Goal: Task Accomplishment & Management: Use online tool/utility

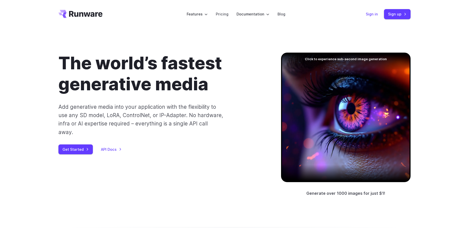
click at [373, 15] on link "Sign in" at bounding box center [371, 14] width 12 height 6
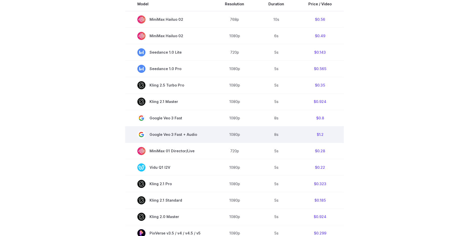
scroll to position [35, 0]
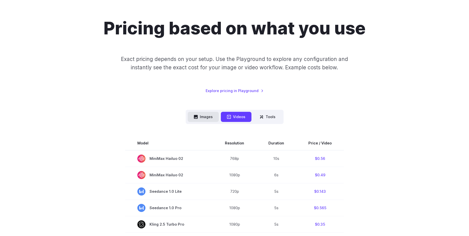
click at [212, 117] on button "Images" at bounding box center [203, 117] width 31 height 10
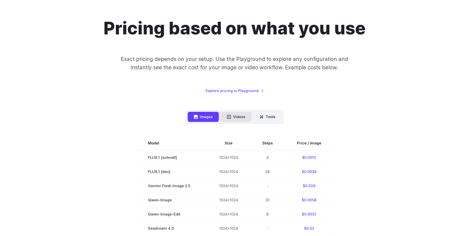
click at [238, 116] on button "Videos" at bounding box center [236, 117] width 31 height 10
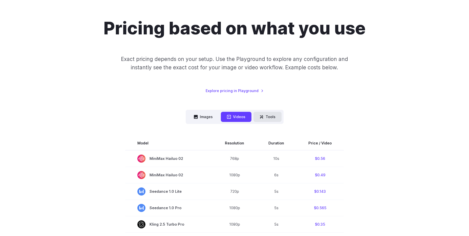
click at [264, 118] on button "Tools" at bounding box center [267, 117] width 28 height 10
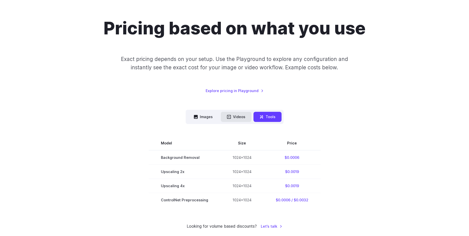
click at [244, 118] on button "Videos" at bounding box center [236, 117] width 31 height 10
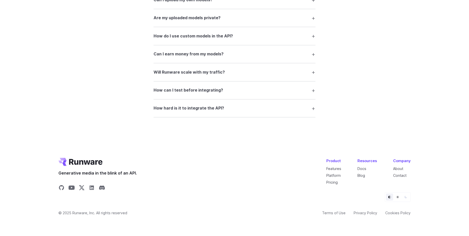
scroll to position [0, 0]
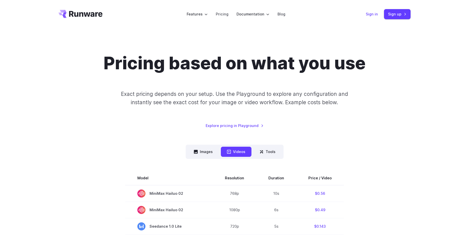
click at [373, 16] on link "Sign in" at bounding box center [371, 14] width 12 height 6
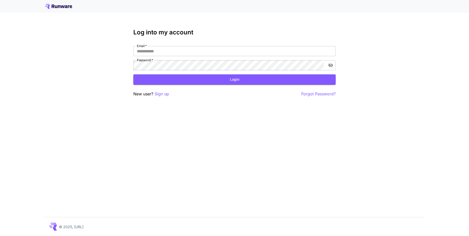
drag, startPoint x: 81, startPoint y: 5, endPoint x: 60, endPoint y: 5, distance: 20.5
click at [60, 5] on div at bounding box center [234, 6] width 379 height 5
click at [208, 54] on input "Email   *" at bounding box center [234, 51] width 202 height 10
type input "**********"
click button "Login" at bounding box center [234, 79] width 202 height 10
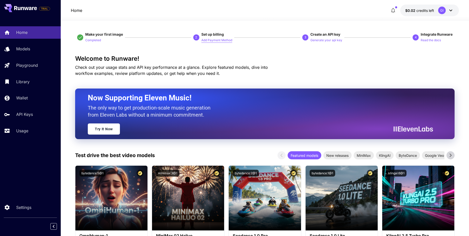
click at [212, 41] on p "Add Payment Method" at bounding box center [216, 40] width 31 height 5
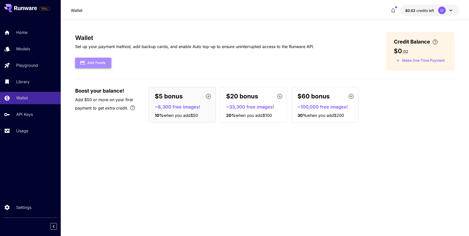
click at [98, 64] on button "Add Funds" at bounding box center [93, 63] width 36 height 10
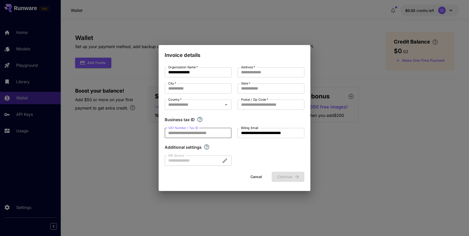
click at [215, 136] on input "VAT Number / Tax ID" at bounding box center [198, 133] width 67 height 10
click at [193, 127] on label "VAT Number / Tax ID" at bounding box center [183, 128] width 30 height 4
click at [193, 128] on input "VAT Number / Tax ID" at bounding box center [198, 133] width 67 height 10
drag, startPoint x: 197, startPoint y: 122, endPoint x: 199, endPoint y: 120, distance: 3.4
click at [198, 122] on div "Business tax ID" at bounding box center [234, 119] width 139 height 6
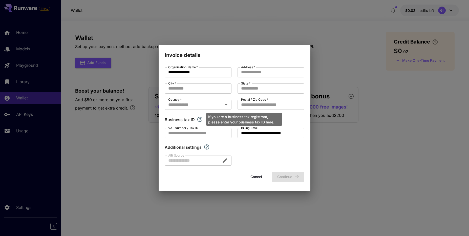
click at [199, 120] on icon "If you are a business tax registrant, please enter your business tax ID here." at bounding box center [199, 119] width 5 height 5
click at [221, 153] on div "**********" at bounding box center [234, 116] width 139 height 98
click at [230, 106] on div "Country   *" at bounding box center [198, 105] width 67 height 10
drag, startPoint x: 277, startPoint y: 153, endPoint x: 215, endPoint y: 97, distance: 83.7
click at [277, 153] on div "**********" at bounding box center [234, 116] width 139 height 98
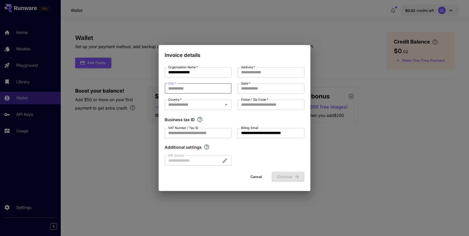
click at [196, 86] on input "City   *" at bounding box center [198, 88] width 67 height 10
type input "*****"
click at [180, 103] on input "Country   *" at bounding box center [193, 104] width 55 height 7
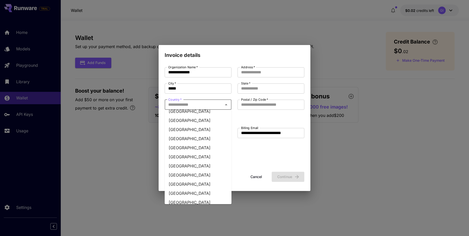
scroll to position [149, 0]
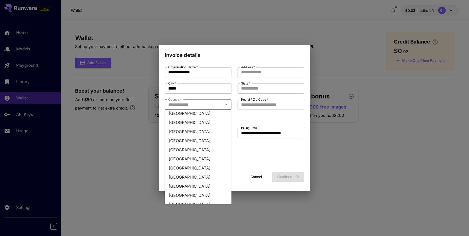
click at [179, 150] on li "Belarus" at bounding box center [198, 149] width 67 height 9
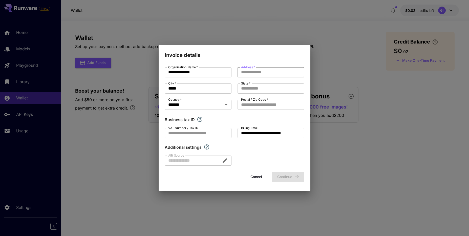
click at [251, 71] on input "Address   *" at bounding box center [270, 72] width 67 height 10
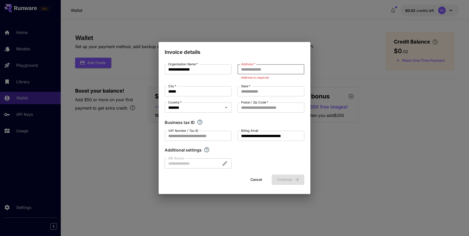
click at [260, 69] on input "Address   *" at bounding box center [270, 69] width 67 height 10
paste input "**********"
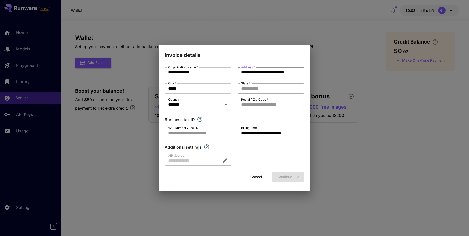
type input "**********"
click at [265, 92] on input "State   *" at bounding box center [270, 88] width 67 height 10
click at [270, 105] on input "Postal / Zip Code   *" at bounding box center [270, 105] width 67 height 10
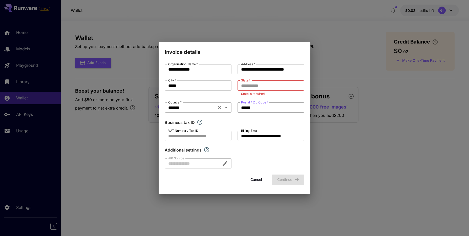
type input "******"
click at [202, 108] on input "*******" at bounding box center [190, 107] width 49 height 7
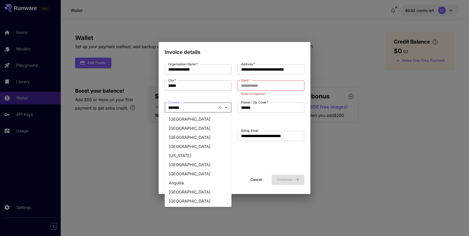
scroll to position [99, 0]
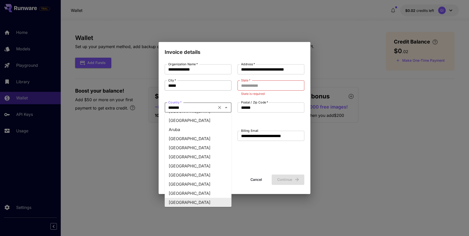
drag, startPoint x: 199, startPoint y: 86, endPoint x: 100, endPoint y: 71, distance: 100.5
click at [165, 80] on input "*****" at bounding box center [198, 85] width 67 height 10
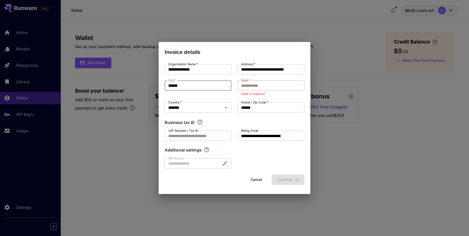
type input "******"
click at [271, 86] on input "State   *" at bounding box center [270, 85] width 67 height 10
drag, startPoint x: 266, startPoint y: 90, endPoint x: 265, endPoint y: 87, distance: 3.4
click at [266, 89] on input "State   *" at bounding box center [270, 85] width 67 height 10
paste input "**********"
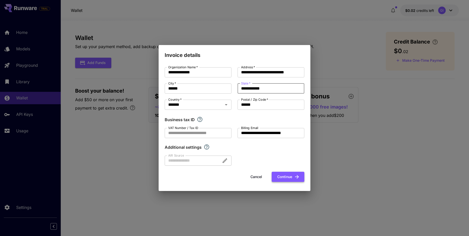
type input "**********"
click at [289, 175] on button "Continue" at bounding box center [287, 177] width 33 height 10
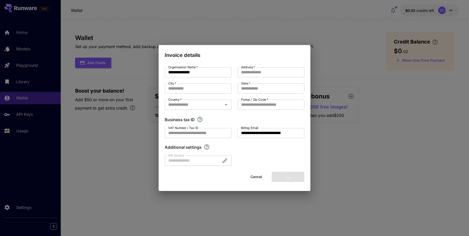
type input "**********"
type input "******"
type input "**********"
type input "******"
type input "*******"
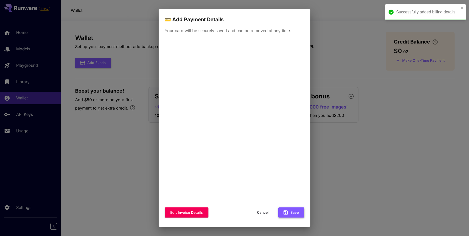
click at [291, 214] on button "Save" at bounding box center [291, 212] width 26 height 10
click at [347, 27] on div "💳 Add Payment Details Your card will be securely saved and can be removed at an…" at bounding box center [234, 118] width 469 height 236
click at [459, 8] on div "Your card has been declined." at bounding box center [423, 12] width 73 height 9
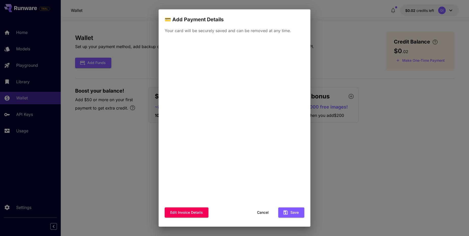
click at [261, 212] on button "Cancel" at bounding box center [262, 212] width 23 height 10
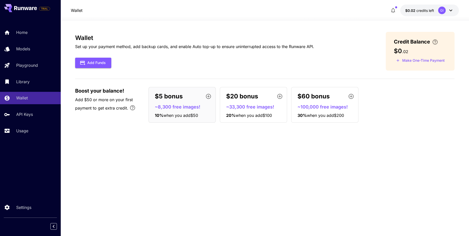
drag, startPoint x: 28, startPoint y: 148, endPoint x: 30, endPoint y: 140, distance: 8.3
click at [28, 148] on div "TRIAL Home Models Playground Library Wallet API Keys Usage Settings" at bounding box center [30, 118] width 61 height 236
click at [30, 132] on div "Usage" at bounding box center [36, 131] width 39 height 6
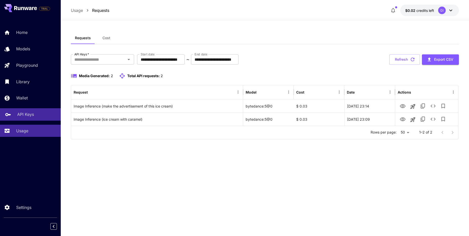
click at [36, 117] on div "API Keys" at bounding box center [36, 114] width 39 height 6
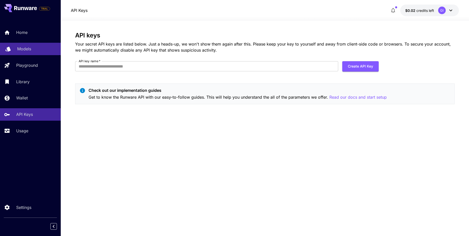
click at [35, 49] on div "Models" at bounding box center [36, 49] width 39 height 6
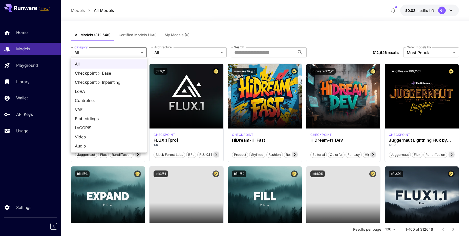
click at [104, 136] on span "Video" at bounding box center [109, 137] width 68 height 6
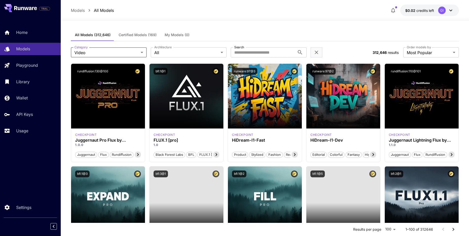
type input "*****"
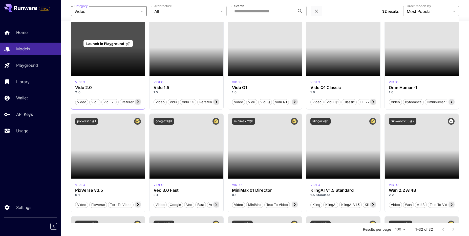
scroll to position [35, 0]
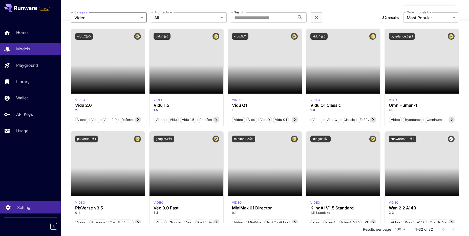
click at [34, 211] on link "Settings" at bounding box center [30, 207] width 61 height 12
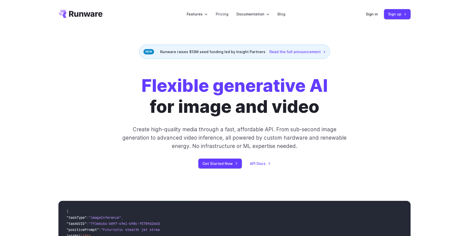
click at [345, 117] on div "Flexible generative AI for image and video Create high-quality media through a …" at bounding box center [234, 121] width 282 height 93
click at [271, 163] on div "Get Started Now API Docs" at bounding box center [234, 163] width 282 height 10
click at [263, 166] on div "Get Started Now API Docs" at bounding box center [234, 163] width 282 height 10
click at [265, 162] on link "API Docs" at bounding box center [260, 163] width 21 height 6
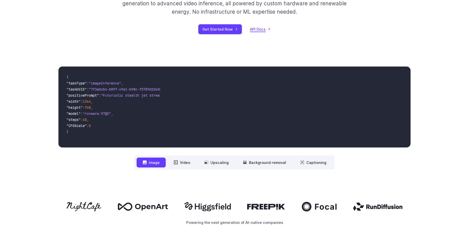
scroll to position [174, 0]
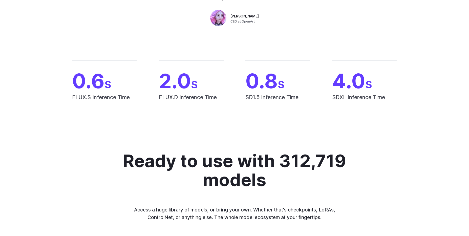
scroll to position [349, 0]
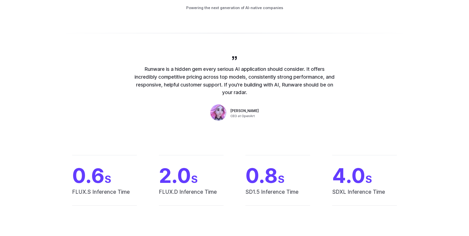
drag, startPoint x: 179, startPoint y: 81, endPoint x: 268, endPoint y: 101, distance: 91.7
click at [268, 101] on div "Runware is a hidden gem every serious AI application should consider. It offers…" at bounding box center [234, 88] width 364 height 67
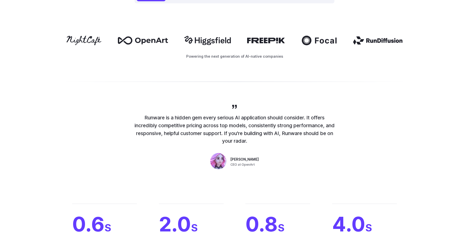
scroll to position [209, 0]
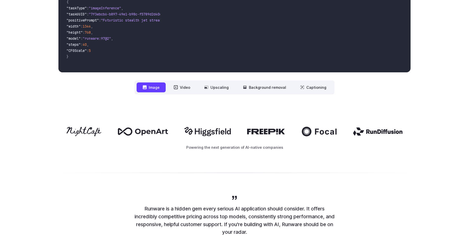
drag, startPoint x: 126, startPoint y: 129, endPoint x: 390, endPoint y: 134, distance: 263.9
click at [390, 134] on div "Powering the next generation of AI-native companies" at bounding box center [234, 138] width 469 height 56
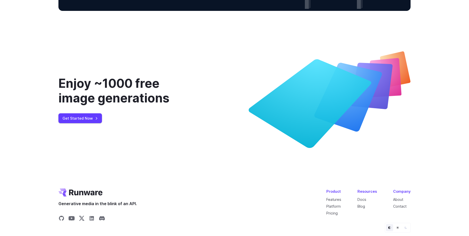
scroll to position [1933, 0]
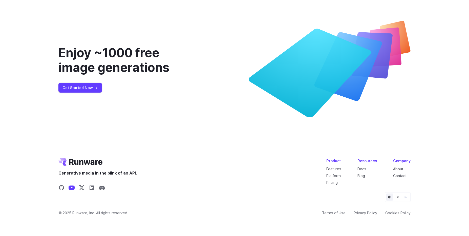
drag, startPoint x: 74, startPoint y: 188, endPoint x: 68, endPoint y: 188, distance: 5.3
drag, startPoint x: 62, startPoint y: 188, endPoint x: 69, endPoint y: 188, distance: 7.1
drag, startPoint x: 83, startPoint y: 188, endPoint x: 87, endPoint y: 187, distance: 3.4
drag, startPoint x: 93, startPoint y: 187, endPoint x: 101, endPoint y: 187, distance: 7.3
drag, startPoint x: 103, startPoint y: 186, endPoint x: 109, endPoint y: 158, distance: 29.0
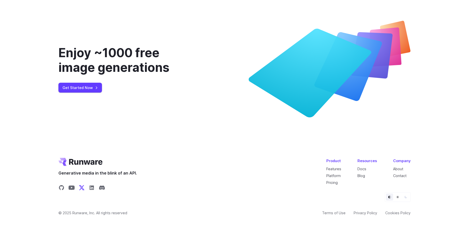
click at [84, 188] on icon "Share on X" at bounding box center [82, 187] width 6 height 6
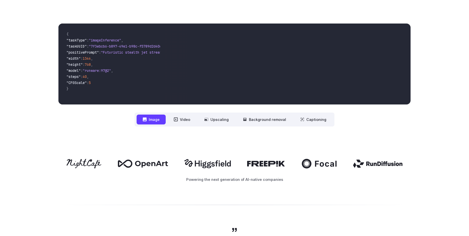
scroll to position [0, 0]
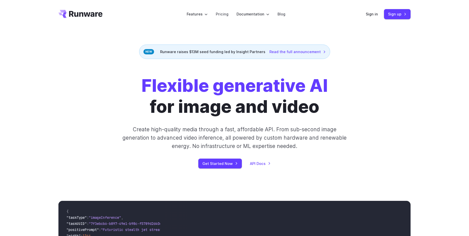
click at [77, 15] on icon "Go to /" at bounding box center [85, 14] width 33 height 6
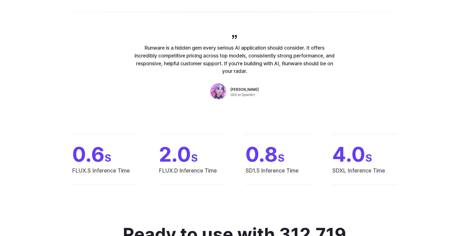
scroll to position [345, 0]
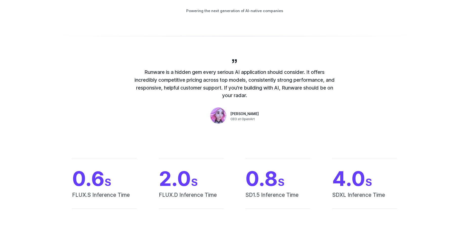
click at [236, 113] on span "Coco Mao" at bounding box center [244, 114] width 28 height 6
click at [224, 118] on img at bounding box center [218, 116] width 16 height 16
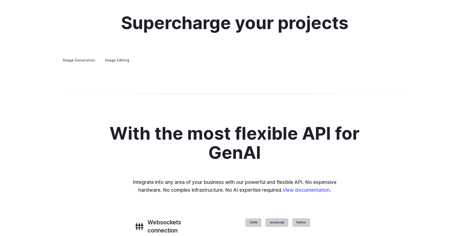
scroll to position [970, 0]
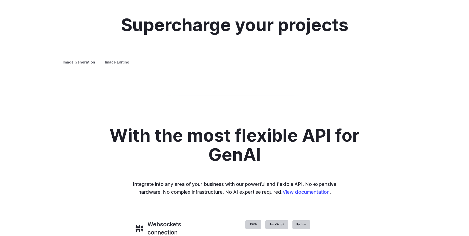
drag, startPoint x: 189, startPoint y: 123, endPoint x: 185, endPoint y: 119, distance: 5.9
click at [0, 0] on details "Creative styling Generate fun, unique images without photo editing or graphic d…" at bounding box center [0, 0] width 0 height 0
click at [0, 0] on summary "Concept design" at bounding box center [0, 0] width 0 height 0
click at [0, 0] on summary "Creative styling" at bounding box center [0, 0] width 0 height 0
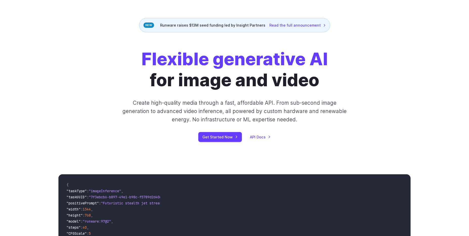
scroll to position [0, 0]
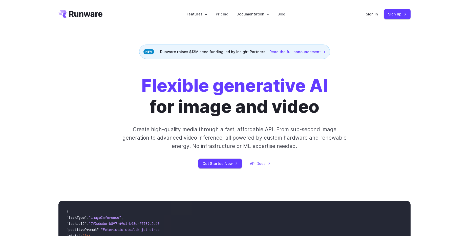
click at [193, 139] on p "Create high-quality media through a fast, affordable API. From sub-second image…" at bounding box center [234, 137] width 225 height 25
click at [292, 50] on link "Read the full announcement" at bounding box center [297, 52] width 56 height 6
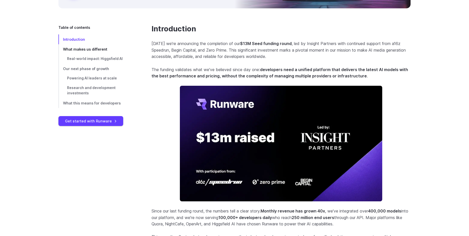
scroll to position [155, 0]
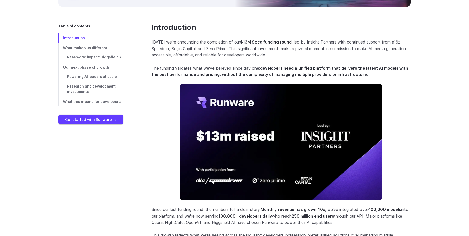
click at [236, 126] on img at bounding box center [281, 141] width 202 height 115
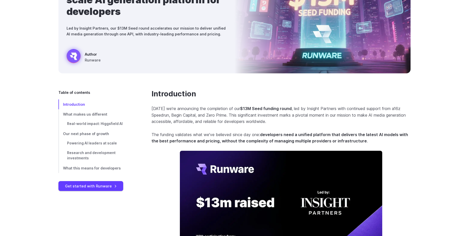
scroll to position [0, 0]
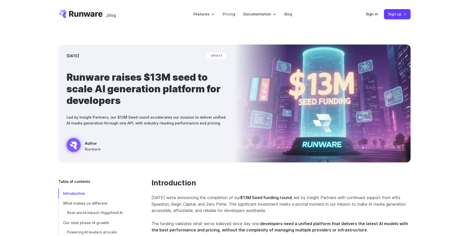
click at [86, 13] on icon "Go to /" at bounding box center [80, 14] width 44 height 8
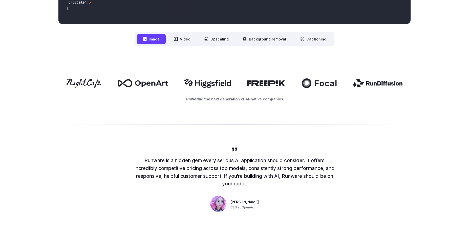
scroll to position [244, 0]
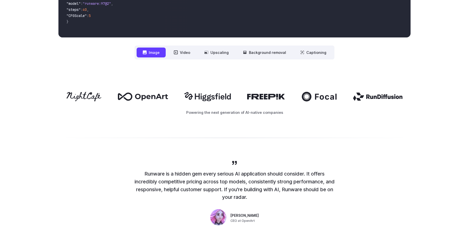
click at [354, 127] on div "Powering the next generation of AI-native companies" at bounding box center [234, 104] width 469 height 56
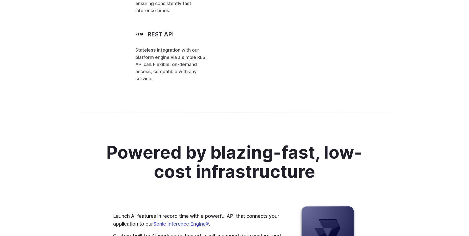
scroll to position [1255, 0]
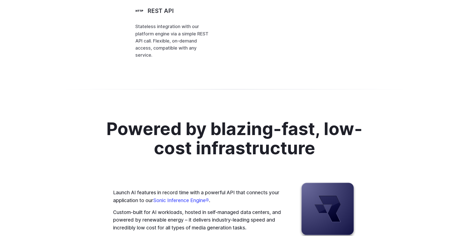
drag, startPoint x: 114, startPoint y: 112, endPoint x: 55, endPoint y: 77, distance: 69.4
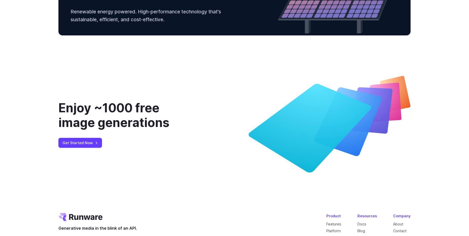
scroll to position [1918, 0]
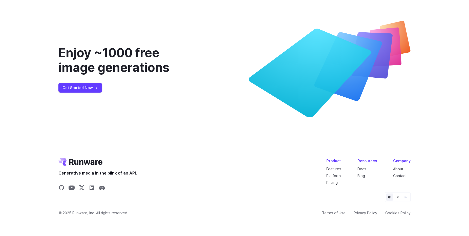
click at [337, 184] on link "Pricing" at bounding box center [331, 182] width 11 height 4
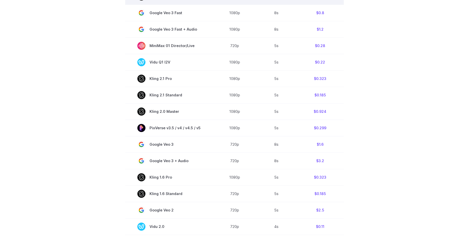
scroll to position [139, 0]
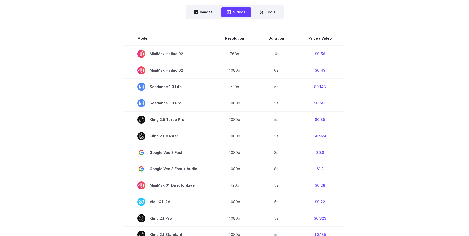
click at [399, 127] on section "Model Resolution Duration Price / Video MiniMax Hailuo 02 768p 10s $0.56 MiniMa…" at bounding box center [234, 210] width 352 height 359
click at [213, 12] on button "Images" at bounding box center [203, 12] width 31 height 10
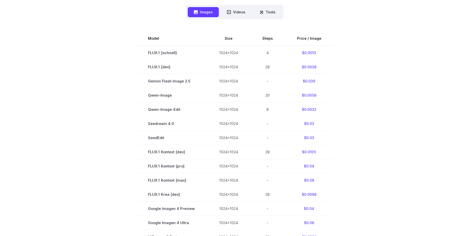
click at [401, 129] on section "Model Size Steps Price / Image FLUX.1 [schnell] 1024x1024 4 $0.0013 FLUX.1 [dev…" at bounding box center [234, 179] width 352 height 297
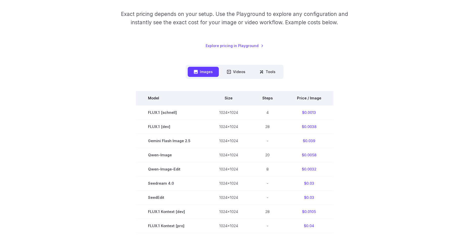
scroll to position [70, 0]
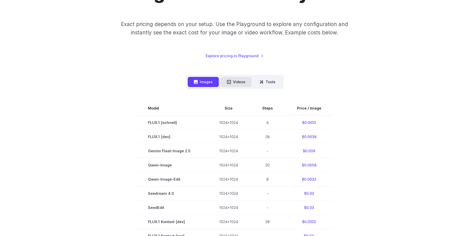
click at [238, 83] on button "Videos" at bounding box center [236, 82] width 31 height 10
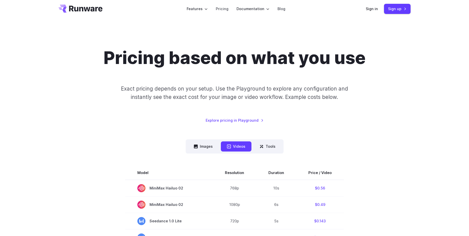
scroll to position [0, 0]
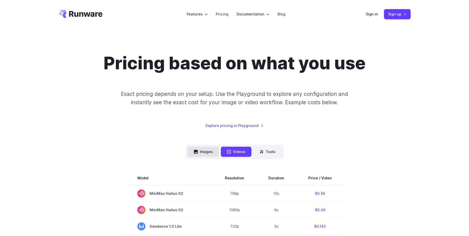
click at [202, 152] on button "Images" at bounding box center [203, 152] width 31 height 10
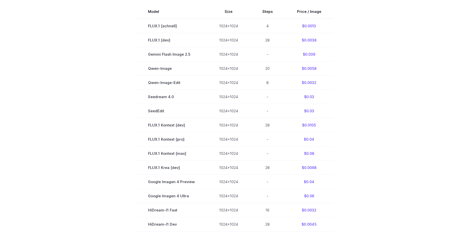
scroll to position [174, 0]
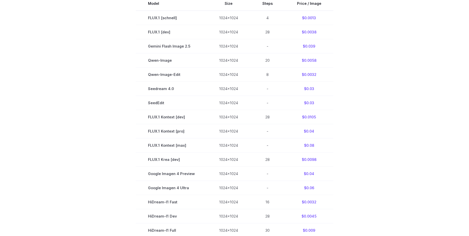
click at [409, 106] on section "Model Size Steps Price / Image FLUX.1 [schnell] 1024x1024 4 $0.0013 FLUX.1 [dev…" at bounding box center [234, 144] width 352 height 297
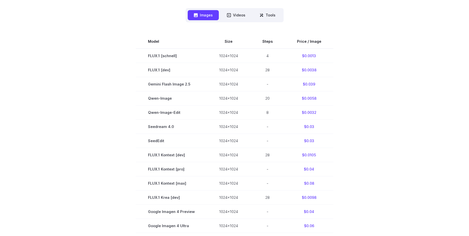
scroll to position [105, 0]
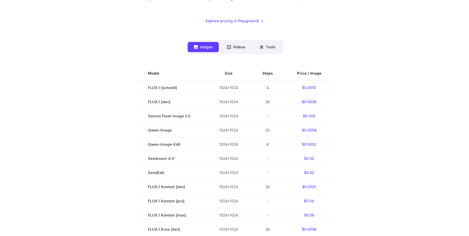
click at [356, 89] on section "Model Size Steps Price / Image FLUX.1 [schnell] 1024x1024 4 $0.0013 FLUX.1 [dev…" at bounding box center [234, 214] width 352 height 297
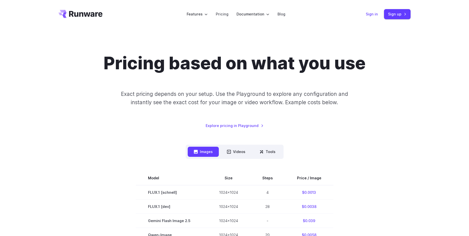
click at [368, 14] on link "Sign in" at bounding box center [371, 14] width 12 height 6
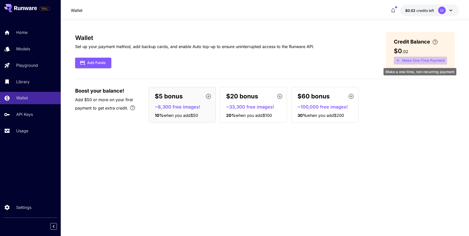
click at [423, 62] on button "Make One-Time Payment" at bounding box center [419, 61] width 53 height 8
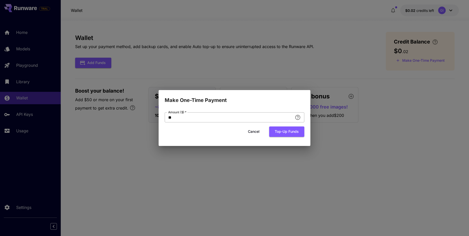
click at [297, 118] on body "TRIAL Home Models Playground Library Wallet API Keys Usage Settings Wallet $0.0…" at bounding box center [234, 118] width 469 height 236
drag, startPoint x: 255, startPoint y: 119, endPoint x: 150, endPoint y: 118, distance: 105.1
click at [195, 116] on input "**" at bounding box center [229, 117] width 128 height 10
drag, startPoint x: 191, startPoint y: 118, endPoint x: 90, endPoint y: 114, distance: 101.4
click at [165, 115] on input "**" at bounding box center [229, 117] width 128 height 10
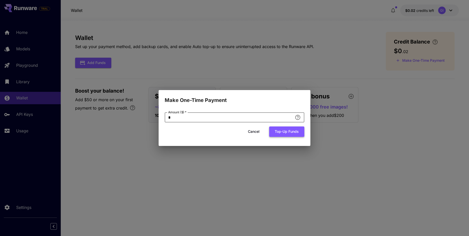
click at [294, 134] on button "Top-up funds" at bounding box center [286, 131] width 35 height 10
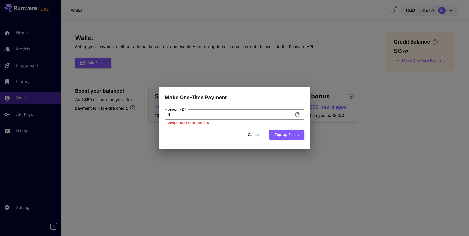
drag, startPoint x: 135, startPoint y: 112, endPoint x: 88, endPoint y: 108, distance: 46.6
click at [165, 109] on input "*" at bounding box center [229, 114] width 128 height 10
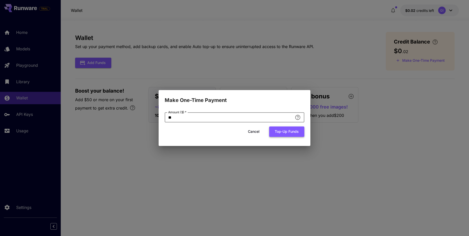
type input "**"
click at [291, 136] on button "Top-up funds" at bounding box center [286, 131] width 35 height 10
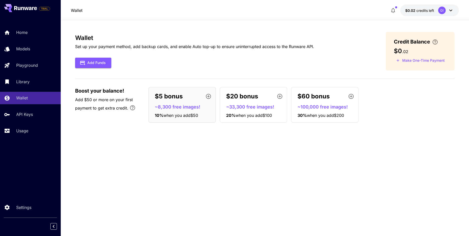
click at [246, 147] on div "Wallet Set up your payment method, add backup cards, and enable Auto top-up to …" at bounding box center [264, 128] width 379 height 193
click at [29, 133] on div "Usage" at bounding box center [36, 131] width 39 height 6
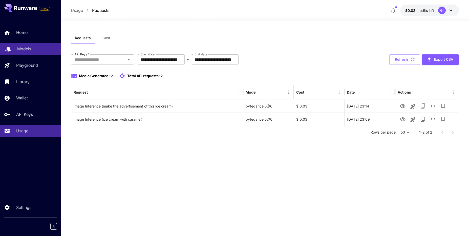
click at [33, 52] on link "Models" at bounding box center [30, 49] width 61 height 12
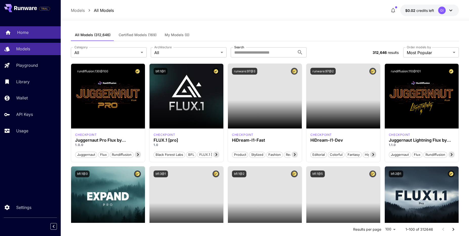
click at [24, 31] on p "Home" at bounding box center [22, 32] width 11 height 6
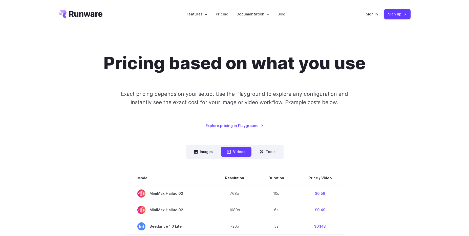
scroll to position [34, 0]
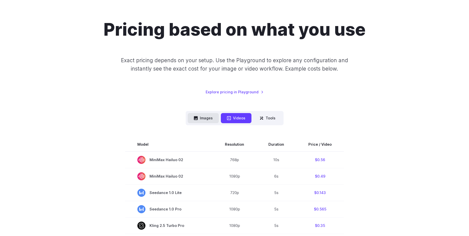
click at [203, 116] on button "Images" at bounding box center [203, 118] width 31 height 10
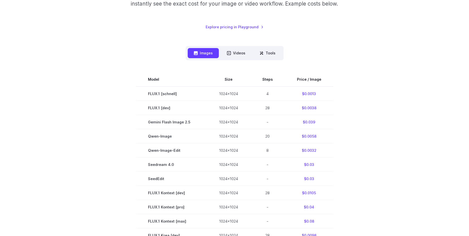
scroll to position [101, 0]
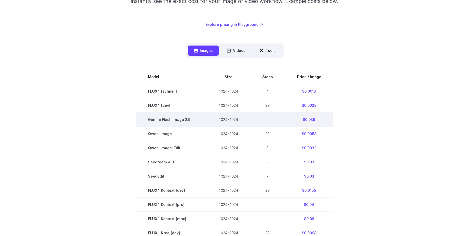
click at [173, 118] on span "Gemini Flash Image 2.5" at bounding box center [171, 119] width 47 height 6
click at [172, 119] on span "Gemini Flash Image 2.5" at bounding box center [171, 119] width 47 height 6
click at [273, 123] on td "-" at bounding box center [267, 119] width 35 height 14
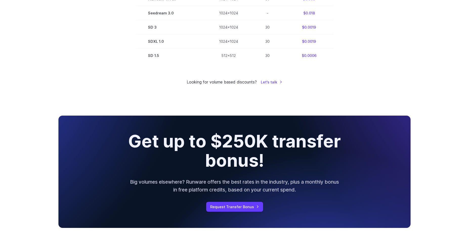
scroll to position [0, 0]
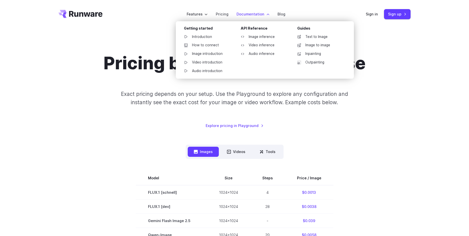
click at [249, 16] on label "Documentation" at bounding box center [252, 14] width 33 height 6
click at [251, 35] on link "Image inference" at bounding box center [262, 37] width 53 height 8
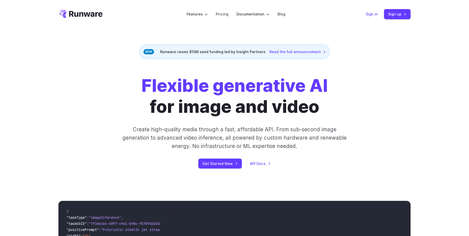
click at [371, 15] on link "Sign in" at bounding box center [371, 14] width 12 height 6
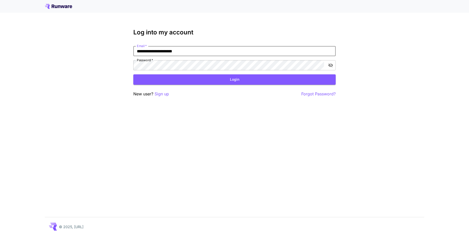
type input "**********"
click at [282, 140] on div "**********" at bounding box center [234, 118] width 469 height 236
click at [170, 77] on button "Login" at bounding box center [234, 79] width 202 height 10
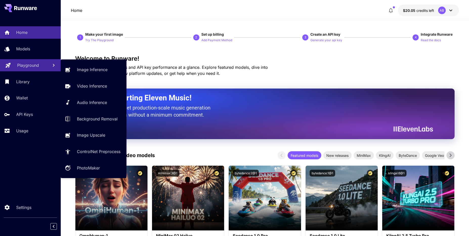
click at [29, 65] on p "Playground" at bounding box center [28, 65] width 22 height 6
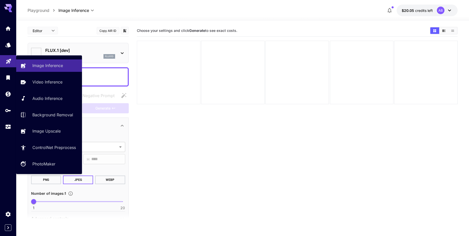
type input "**********"
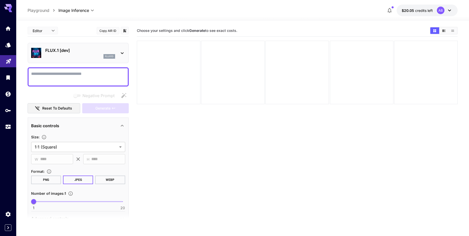
click at [83, 54] on div "FLUX.1 [dev] flux1d" at bounding box center [80, 52] width 70 height 11
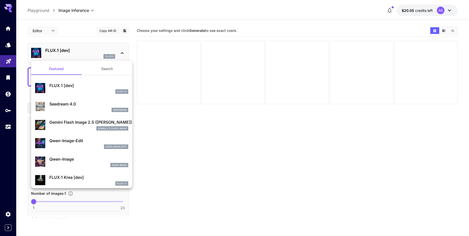
click at [74, 105] on p "Seedream 4.0" at bounding box center [88, 104] width 79 height 6
type input "**********"
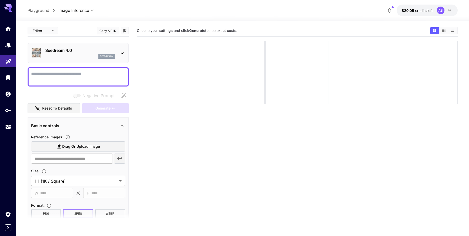
click at [78, 75] on textarea "Negative Prompt" at bounding box center [78, 77] width 94 height 12
click at [322, 110] on section "Choose your settings and click Generate to see exact costs." at bounding box center [297, 143] width 321 height 236
click at [44, 31] on body "**********" at bounding box center [234, 138] width 469 height 276
click at [193, 135] on div at bounding box center [234, 118] width 469 height 236
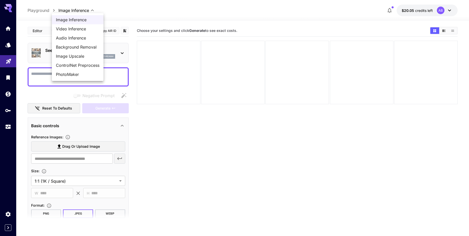
click at [78, 12] on body "**********" at bounding box center [234, 138] width 469 height 276
click at [76, 48] on span "Background Removal" at bounding box center [77, 47] width 43 height 6
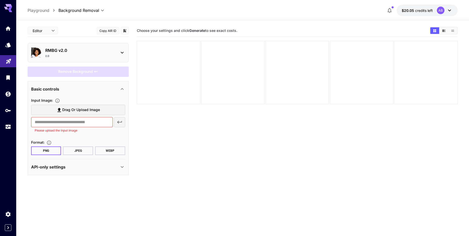
click at [110, 57] on div "2.0" at bounding box center [80, 56] width 70 height 4
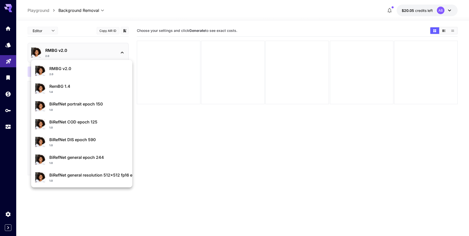
click at [50, 31] on div at bounding box center [234, 118] width 469 height 236
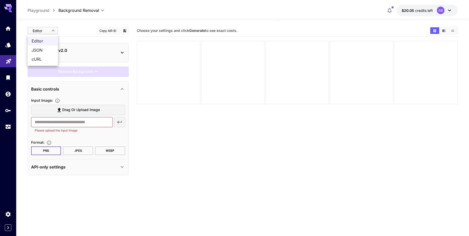
click at [50, 31] on body "**********" at bounding box center [234, 138] width 469 height 276
click at [74, 51] on div at bounding box center [234, 118] width 469 height 236
click at [71, 57] on div "2.0" at bounding box center [80, 56] width 70 height 4
click at [72, 51] on p "RMBG v2.0" at bounding box center [80, 50] width 70 height 6
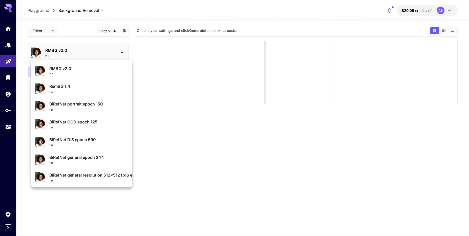
scroll to position [54, 0]
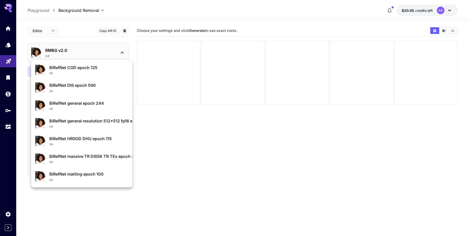
click at [46, 32] on div at bounding box center [234, 118] width 469 height 236
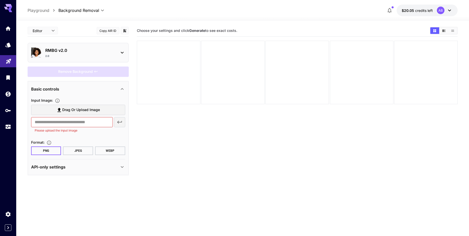
click at [49, 30] on div "BiRefNet portrait epoch 150 1.0 BiRefNet COD epoch 125 1.0 BiRefNet DIS epoch 5…" at bounding box center [50, 76] width 101 height 152
click at [49, 31] on body "**********" at bounding box center [234, 138] width 469 height 276
click at [54, 12] on div at bounding box center [234, 118] width 469 height 236
click at [68, 12] on body "**********" at bounding box center [234, 138] width 469 height 276
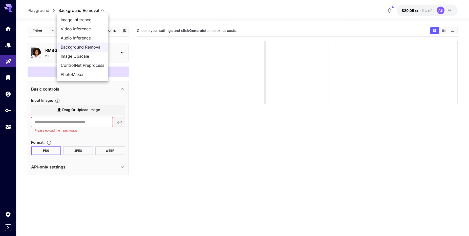
click at [70, 20] on span "Image Inference" at bounding box center [82, 20] width 43 height 6
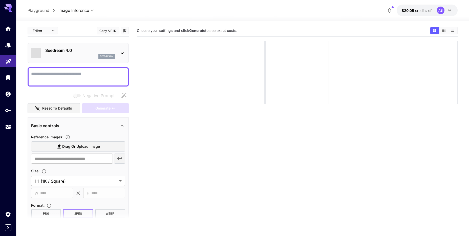
type input "**********"
click at [69, 77] on textarea "Negative Prompt" at bounding box center [78, 77] width 94 height 12
type textarea "*"
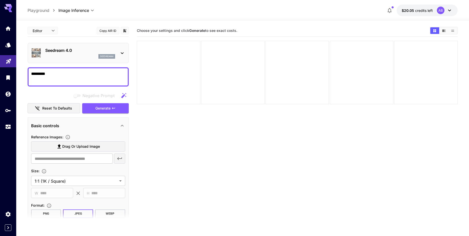
click at [63, 77] on textarea "********" at bounding box center [78, 77] width 94 height 12
click at [260, 79] on div at bounding box center [232, 72] width 63 height 63
click at [84, 77] on textarea "********" at bounding box center [78, 77] width 94 height 12
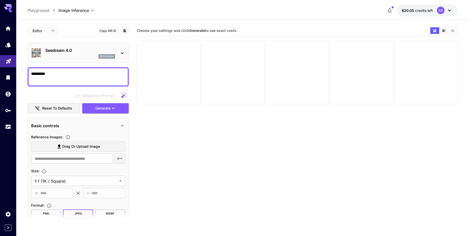
click at [84, 77] on textarea "********" at bounding box center [78, 77] width 94 height 12
type textarea "*"
type textarea "**********"
click at [69, 147] on span "Drag or upload image" at bounding box center [81, 146] width 38 height 6
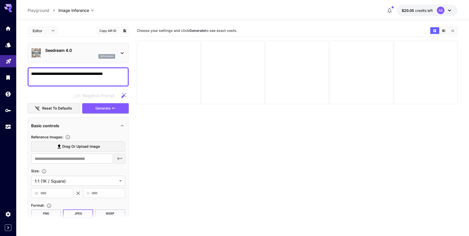
click at [0, 0] on input "Drag or upload image" at bounding box center [0, 0] width 0 height 0
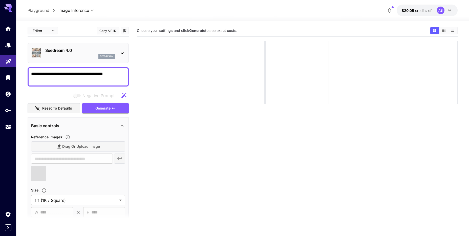
type input "**********"
click at [104, 75] on textarea "**********" at bounding box center [78, 77] width 94 height 12
click at [151, 107] on section "Choose your settings and click Generate to see exact costs." at bounding box center [297, 143] width 321 height 236
click at [116, 70] on div "**********" at bounding box center [78, 76] width 101 height 19
click at [112, 72] on textarea "**********" at bounding box center [78, 77] width 94 height 12
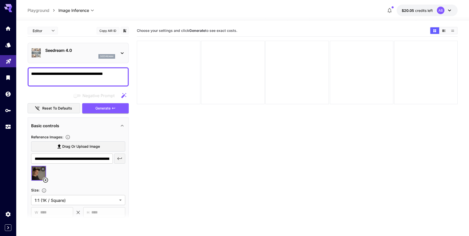
type textarea "**********"
click at [165, 117] on section "Choose your settings and click Generate to see exact costs." at bounding box center [297, 143] width 321 height 236
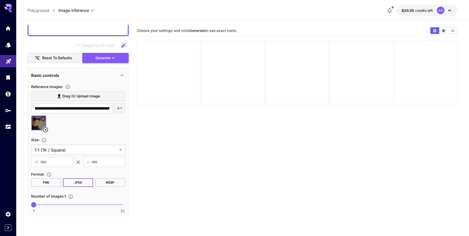
scroll to position [51, 0]
click at [99, 148] on body "**********" at bounding box center [234, 138] width 469 height 276
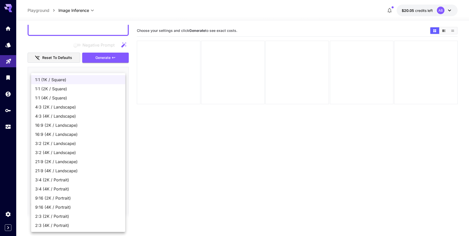
click at [169, 164] on div at bounding box center [234, 118] width 469 height 236
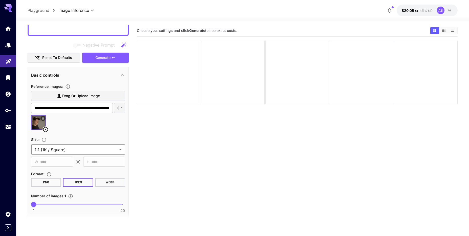
scroll to position [80, 0]
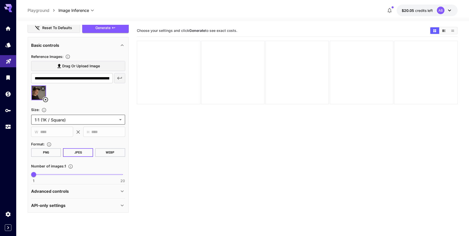
click at [85, 193] on div "Advanced controls" at bounding box center [75, 191] width 88 height 6
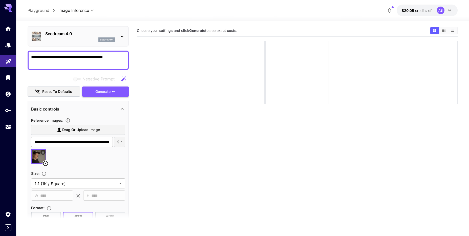
scroll to position [0, 0]
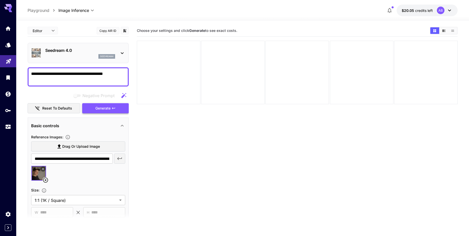
click at [98, 112] on button "Generate" at bounding box center [105, 108] width 46 height 10
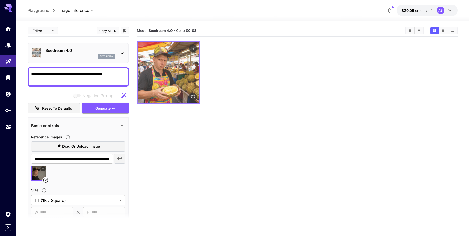
click at [183, 78] on img at bounding box center [168, 72] width 61 height 61
click at [194, 99] on icon "Open in fullscreen" at bounding box center [192, 96] width 5 height 5
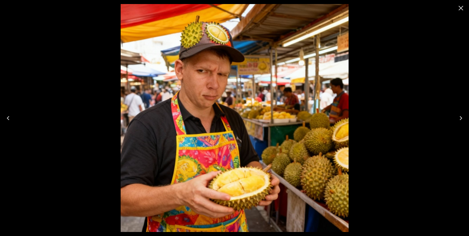
click at [395, 95] on div at bounding box center [234, 118] width 469 height 236
click at [459, 13] on button "Close" at bounding box center [460, 8] width 12 height 12
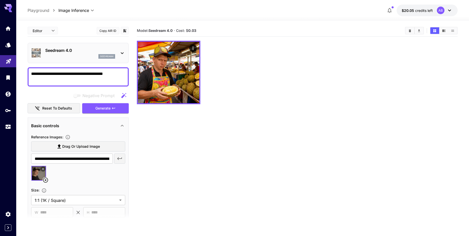
click at [110, 75] on textarea "**********" at bounding box center [78, 77] width 94 height 12
click at [87, 51] on p "Seedream 4.0" at bounding box center [80, 50] width 70 height 6
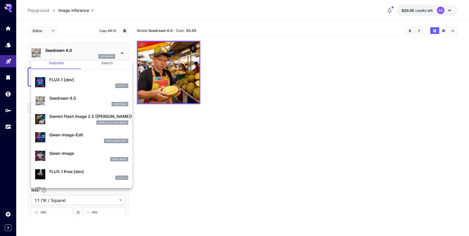
scroll to position [2, 0]
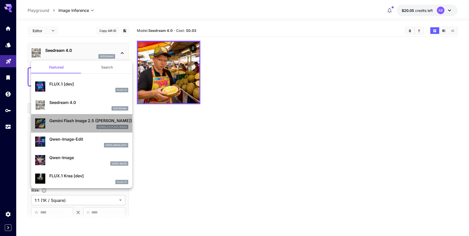
click at [83, 123] on p "Gemini Flash Image 2.5 (Nano Banana)" at bounding box center [88, 121] width 79 height 6
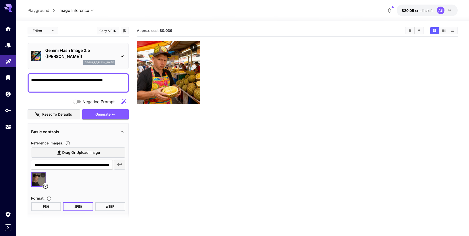
click at [84, 178] on div at bounding box center [78, 181] width 94 height 19
click at [105, 118] on button "Generate" at bounding box center [105, 114] width 46 height 10
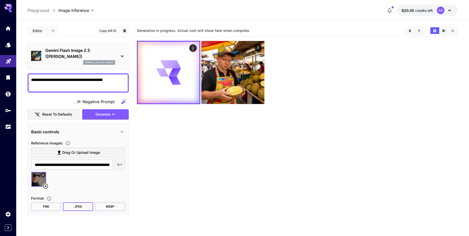
click at [264, 149] on section "Generation in progress. Actual cost will show here when complete." at bounding box center [297, 143] width 321 height 236
click at [246, 139] on section "Generation in progress. Actual cost will show here when complete." at bounding box center [297, 143] width 321 height 236
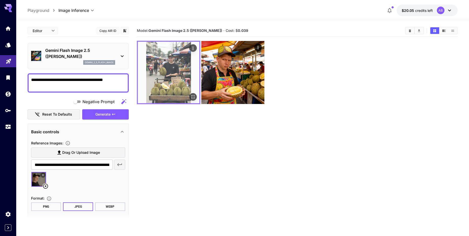
click at [173, 92] on img at bounding box center [168, 72] width 61 height 61
click at [194, 97] on icon "Open in fullscreen" at bounding box center [192, 96] width 5 height 5
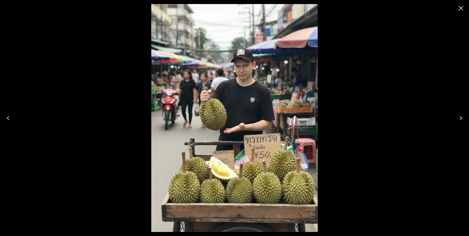
drag, startPoint x: 217, startPoint y: 108, endPoint x: 173, endPoint y: 126, distance: 47.7
click at [378, 89] on div at bounding box center [234, 118] width 469 height 236
click at [457, 8] on icon "Close" at bounding box center [460, 8] width 8 height 8
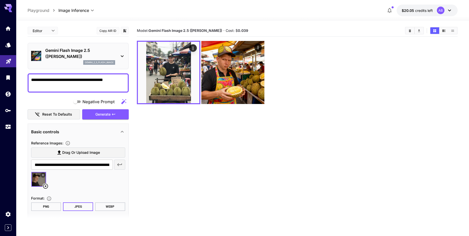
click at [8, 13] on div at bounding box center [8, 73] width 16 height 123
click at [12, 10] on div at bounding box center [8, 6] width 16 height 12
click at [6, 49] on link at bounding box center [8, 45] width 16 height 12
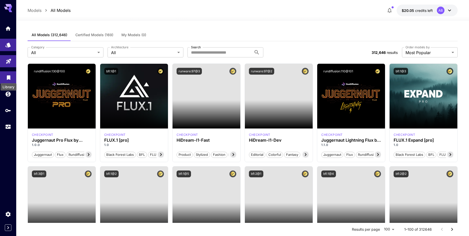
click at [7, 76] on icon "Library" at bounding box center [9, 76] width 4 height 5
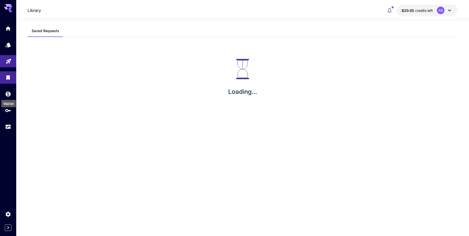
click at [6, 96] on div "Wallet" at bounding box center [9, 101] width 16 height 11
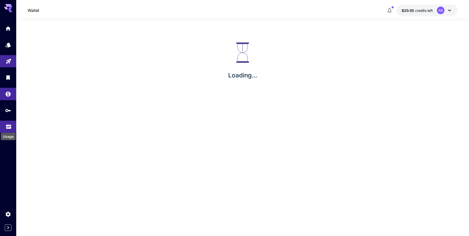
click at [9, 130] on div "Usage" at bounding box center [8, 134] width 16 height 11
click at [388, 9] on icon "button" at bounding box center [389, 10] width 6 height 6
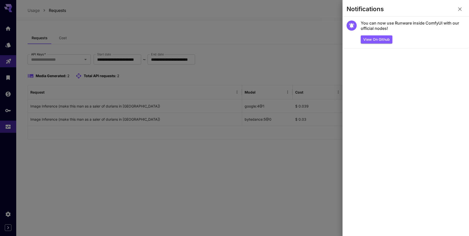
click at [268, 41] on div at bounding box center [234, 118] width 469 height 236
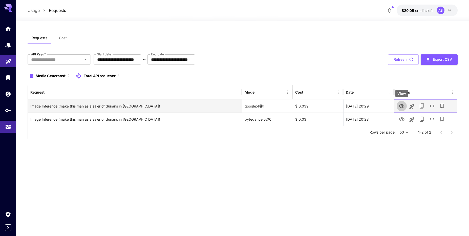
click at [401, 106] on icon "View" at bounding box center [401, 106] width 6 height 6
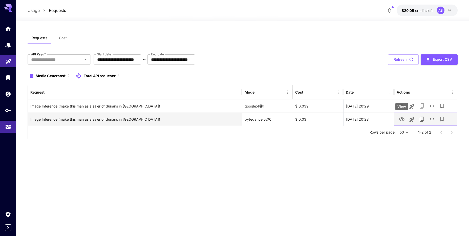
click at [397, 119] on button "View" at bounding box center [401, 119] width 10 height 10
click at [402, 120] on icon "View" at bounding box center [401, 119] width 6 height 6
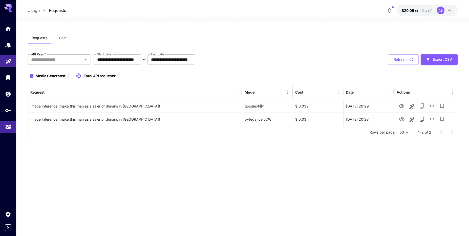
click at [279, 50] on div "**********" at bounding box center [243, 87] width 430 height 111
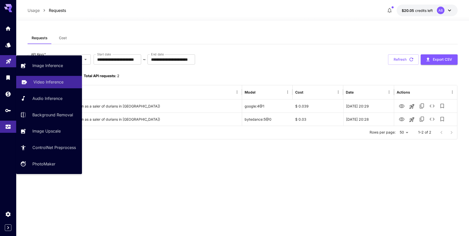
click at [62, 78] on link "Video Inference" at bounding box center [49, 82] width 66 height 12
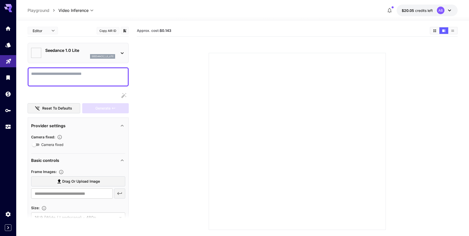
type input "*"
type input "**"
click at [63, 52] on p "Seedance 1.0 Lite" at bounding box center [80, 50] width 70 height 6
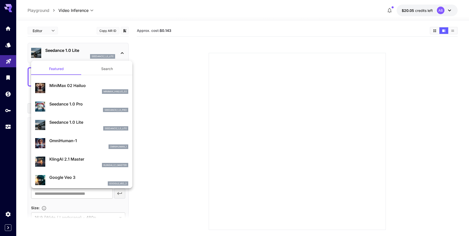
click at [7, 47] on div at bounding box center [234, 118] width 469 height 236
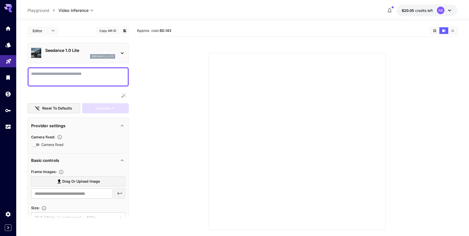
click at [7, 47] on link at bounding box center [8, 45] width 16 height 12
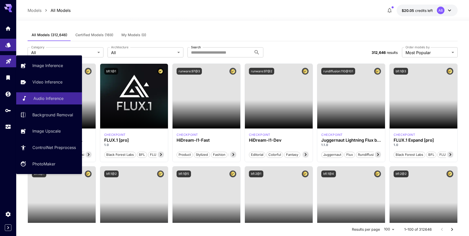
click at [47, 101] on p "Audio Inference" at bounding box center [48, 98] width 30 height 6
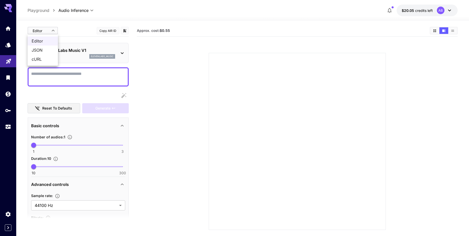
click at [49, 32] on body "**********" at bounding box center [234, 138] width 469 height 276
click at [49, 32] on div at bounding box center [234, 118] width 469 height 236
click at [63, 50] on p "ElevenLabs Music V1" at bounding box center [80, 50] width 70 height 6
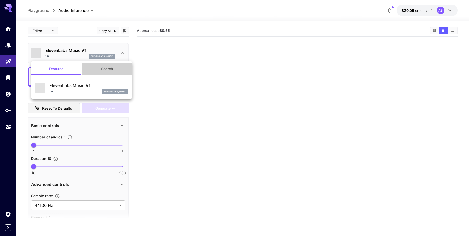
click at [102, 69] on button "Search" at bounding box center [107, 69] width 51 height 12
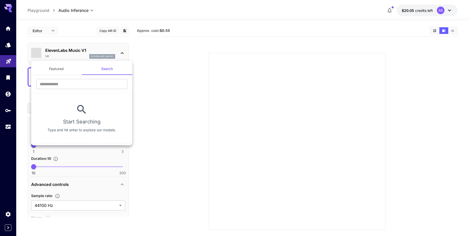
click at [65, 67] on button "Featured" at bounding box center [56, 69] width 51 height 12
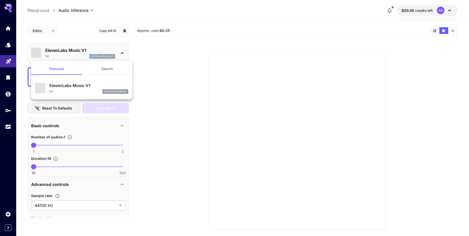
click at [217, 69] on div at bounding box center [234, 118] width 469 height 236
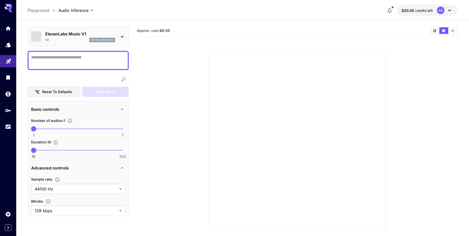
scroll to position [41, 0]
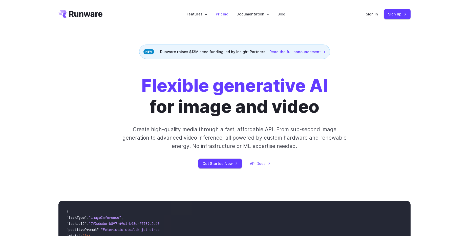
click at [223, 15] on link "Pricing" at bounding box center [222, 14] width 13 height 6
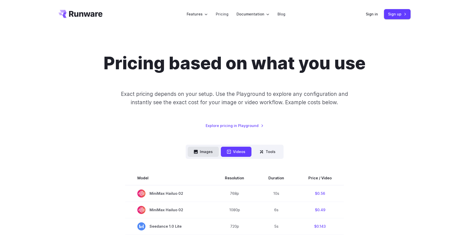
click at [209, 152] on button "Images" at bounding box center [203, 152] width 31 height 10
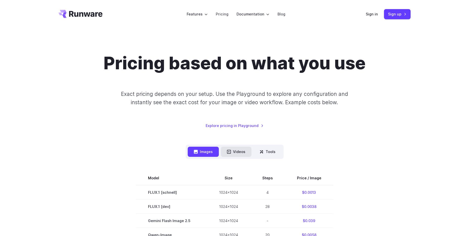
click at [225, 151] on button "Videos" at bounding box center [236, 152] width 31 height 10
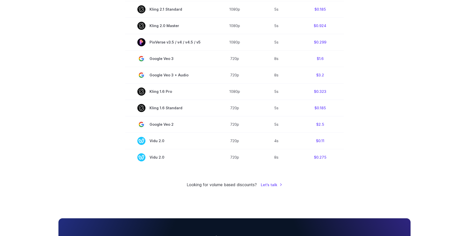
scroll to position [349, 0]
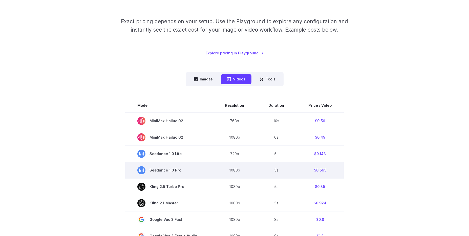
scroll to position [70, 0]
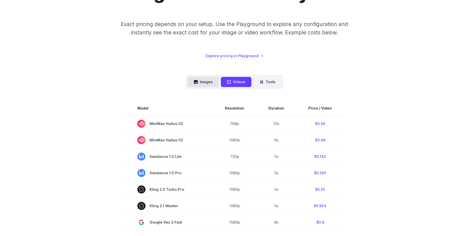
click at [199, 84] on button "Images" at bounding box center [203, 82] width 31 height 10
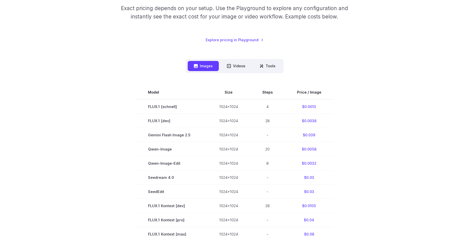
scroll to position [139, 0]
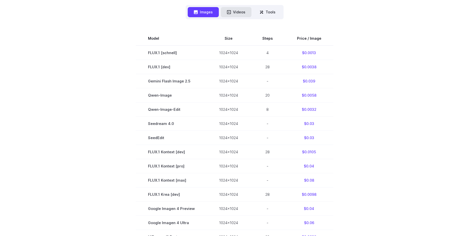
click at [241, 11] on button "Videos" at bounding box center [236, 12] width 31 height 10
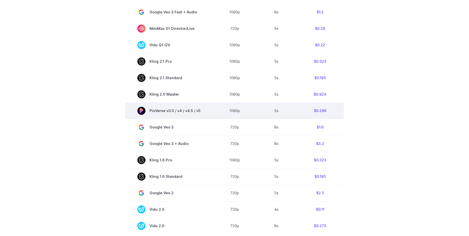
scroll to position [314, 0]
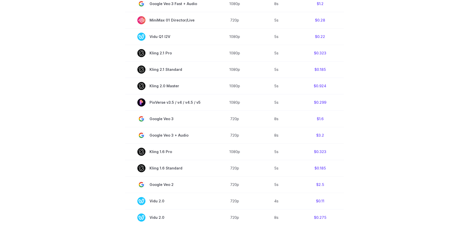
scroll to position [314, 0]
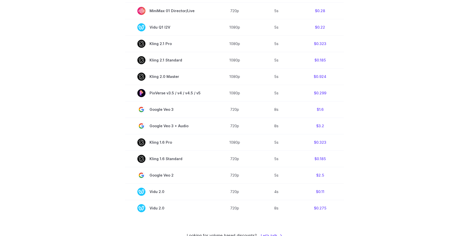
click at [396, 66] on section "Model Resolution Duration Price / Video MiniMax Hailuo 02 768p 10s $0.56 MiniMa…" at bounding box center [234, 36] width 352 height 359
click at [366, 124] on section "Model Resolution Duration Price / Video MiniMax Hailuo 02 768p 10s $0.56 MiniMa…" at bounding box center [234, 36] width 352 height 359
click at [375, 139] on section "Model Resolution Duration Price / Video MiniMax Hailuo 02 768p 10s $0.56 MiniMa…" at bounding box center [234, 36] width 352 height 359
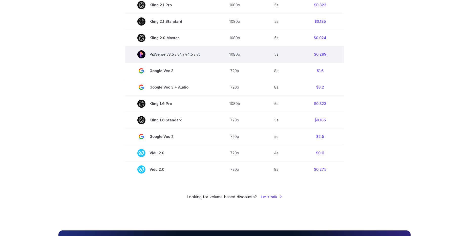
scroll to position [360, 0]
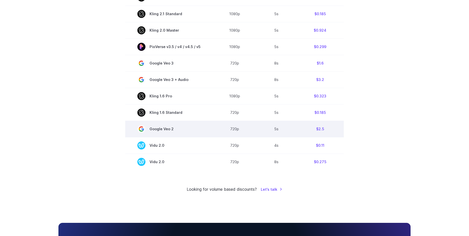
click at [169, 129] on span "Google Veo 2" at bounding box center [168, 129] width 63 height 8
